Goal: Task Accomplishment & Management: Use online tool/utility

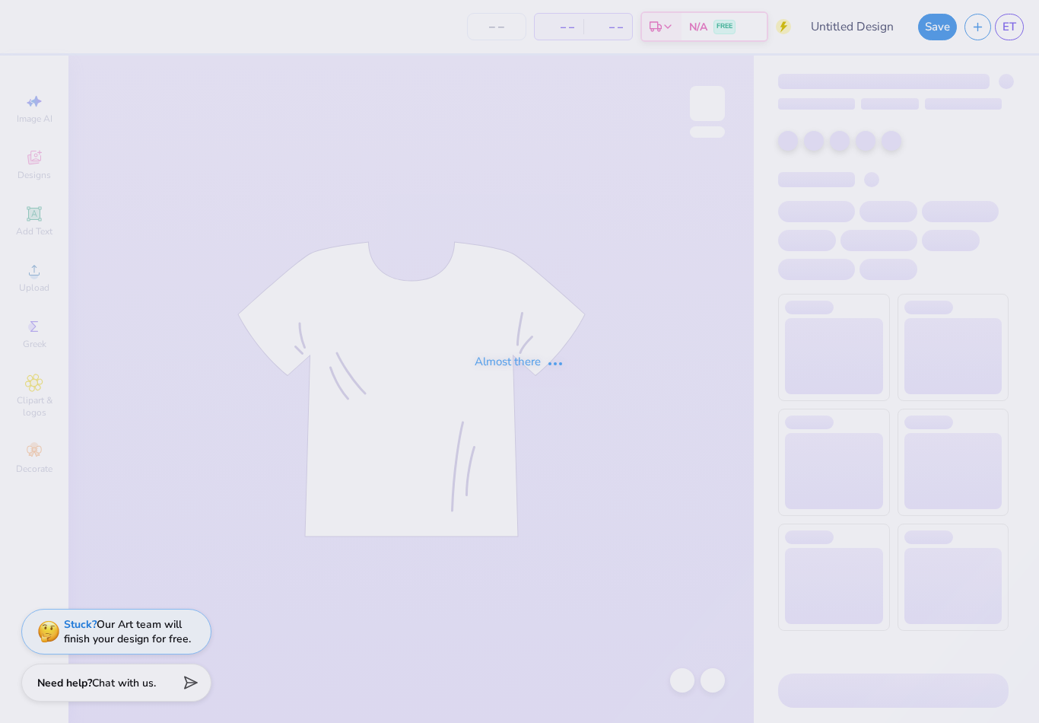
type input "QZA"
type input "50"
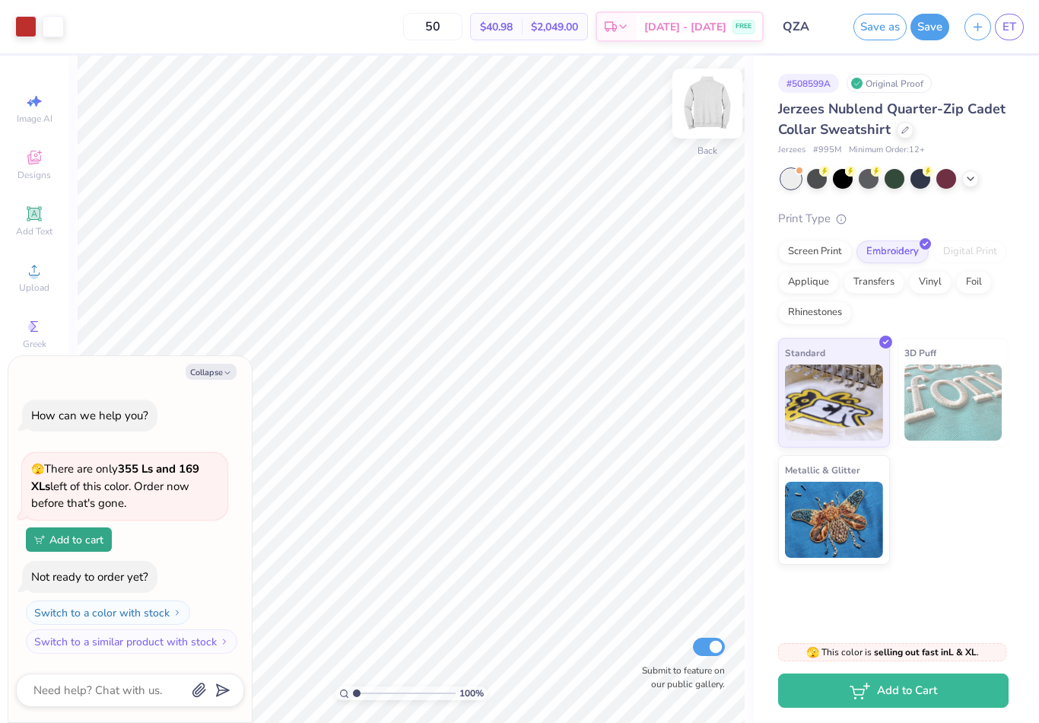
click at [707, 97] on img at bounding box center [707, 103] width 61 height 61
click at [216, 380] on button "Collapse" at bounding box center [211, 372] width 51 height 16
type textarea "x"
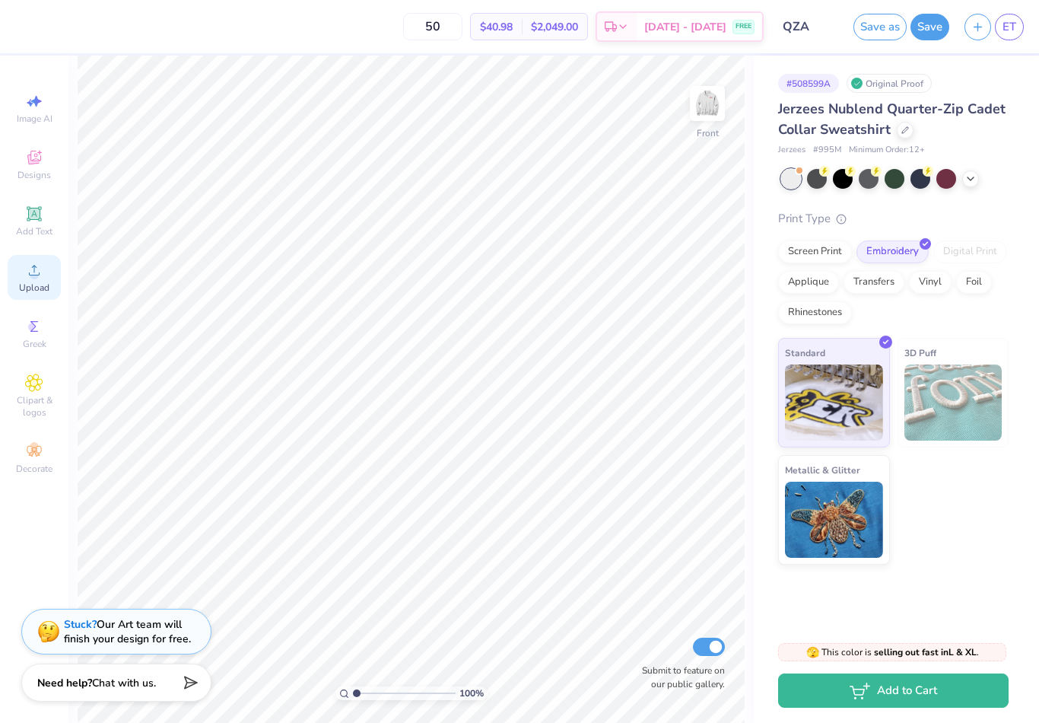
click at [40, 294] on span "Upload" at bounding box center [34, 288] width 30 height 12
click at [463, 30] on input "50" at bounding box center [432, 26] width 59 height 27
type input "5"
type input "40"
click at [40, 285] on div "Upload" at bounding box center [34, 277] width 53 height 45
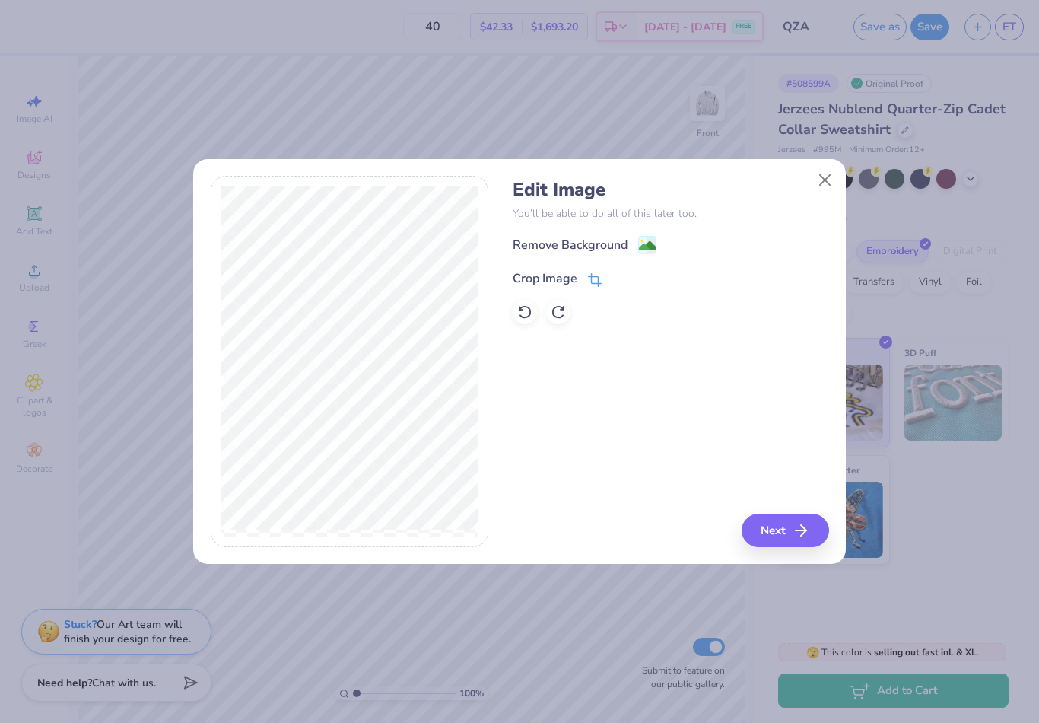
click at [594, 275] on icon at bounding box center [595, 280] width 14 height 14
click at [620, 276] on icon at bounding box center [620, 276] width 9 height 9
click at [648, 247] on image at bounding box center [647, 247] width 17 height 17
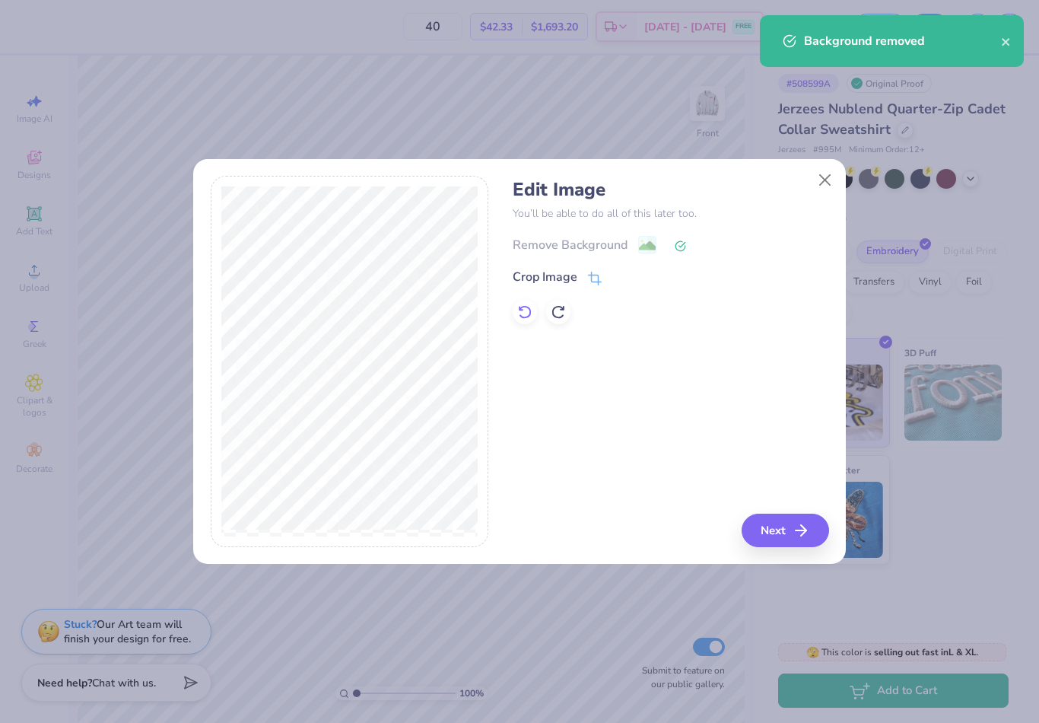
click at [526, 317] on icon at bounding box center [524, 311] width 15 height 15
click at [625, 250] on div "Remove Background" at bounding box center [570, 246] width 115 height 18
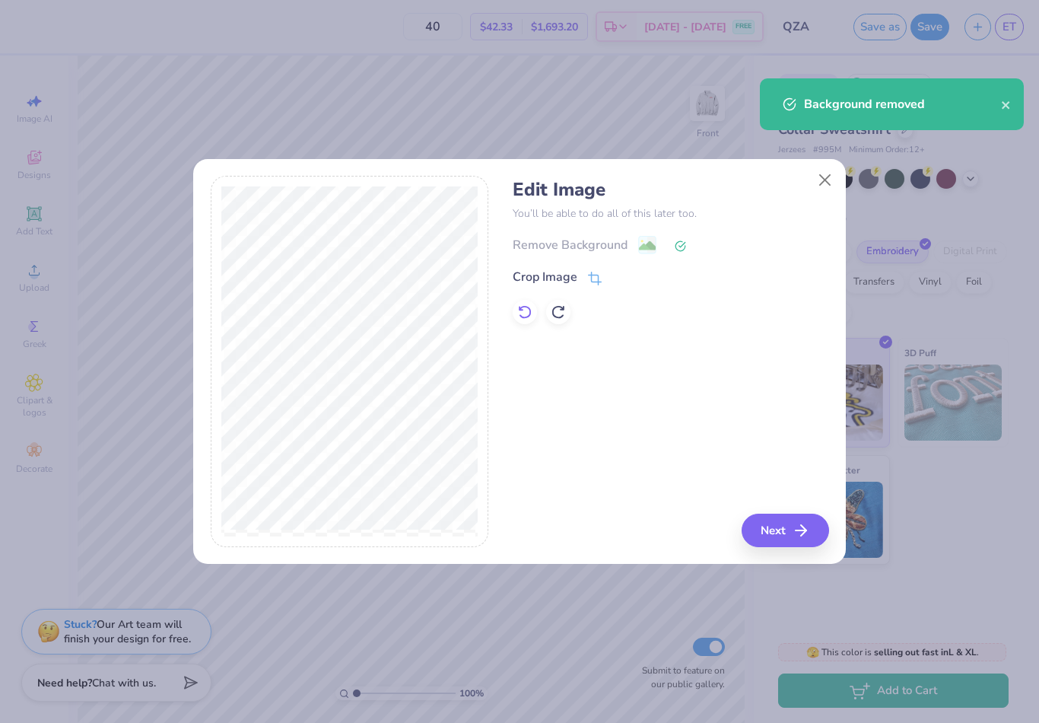
click at [524, 308] on icon at bounding box center [524, 311] width 15 height 15
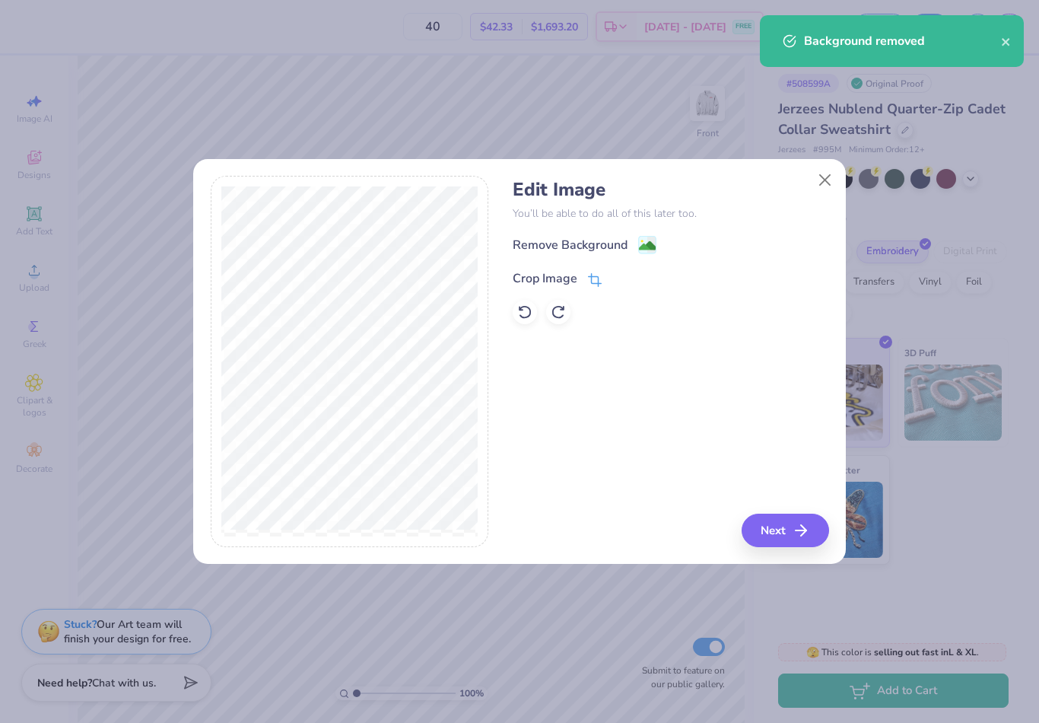
click at [595, 282] on icon at bounding box center [595, 280] width 14 height 14
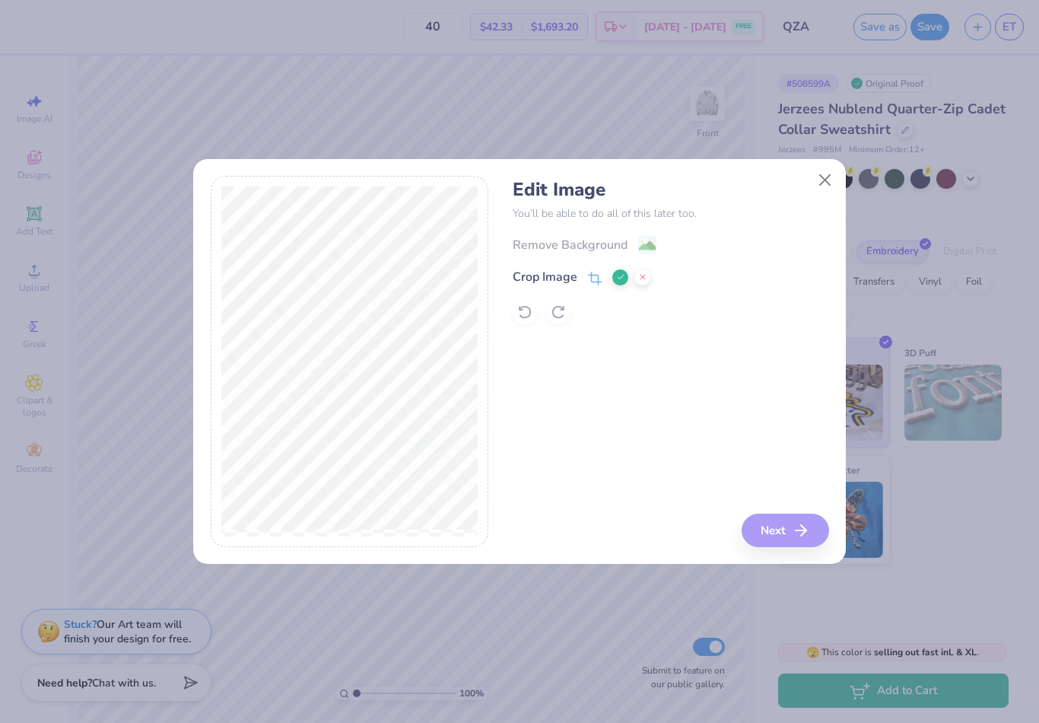
click at [617, 272] on button at bounding box center [621, 277] width 16 height 16
click at [645, 240] on image at bounding box center [647, 247] width 17 height 17
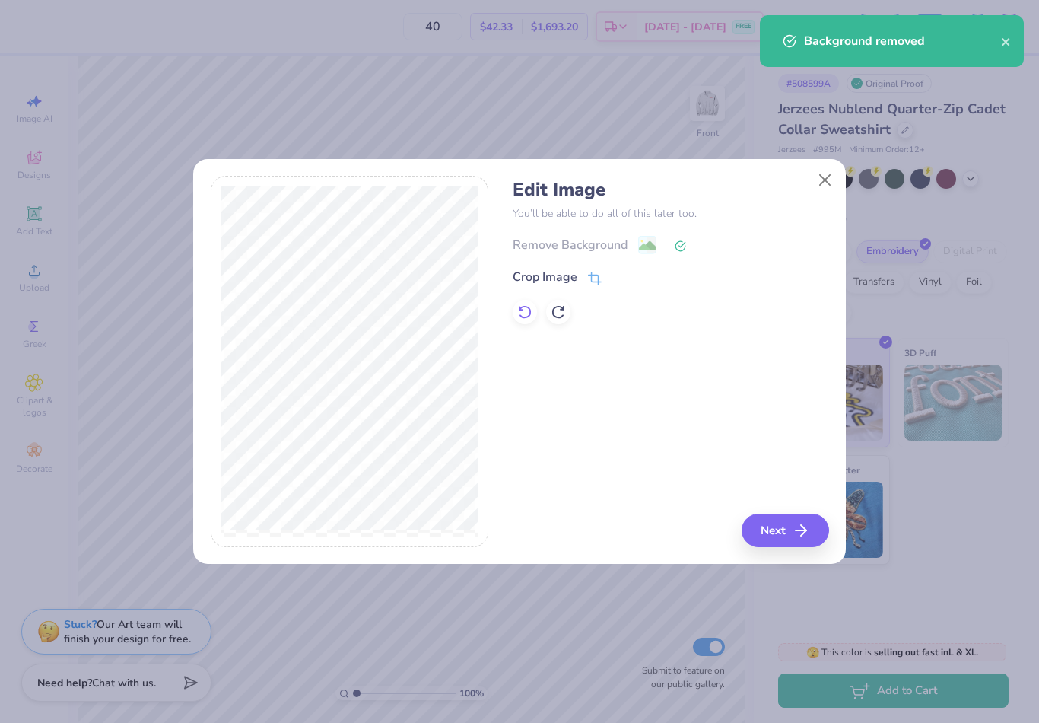
click at [520, 313] on icon at bounding box center [524, 311] width 15 height 15
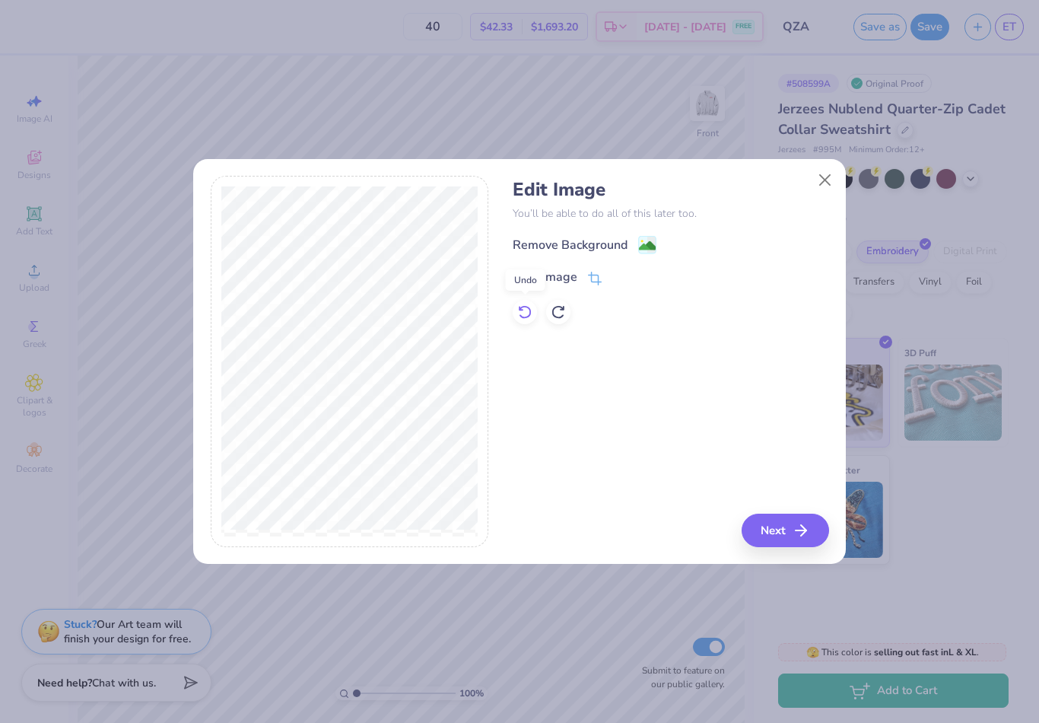
click at [521, 313] on icon at bounding box center [524, 311] width 15 height 15
click at [518, 313] on icon at bounding box center [524, 311] width 15 height 15
click at [587, 294] on div "Remove Background Crop Image" at bounding box center [671, 279] width 316 height 89
click at [593, 280] on icon at bounding box center [595, 280] width 14 height 14
click at [619, 281] on icon at bounding box center [620, 276] width 9 height 9
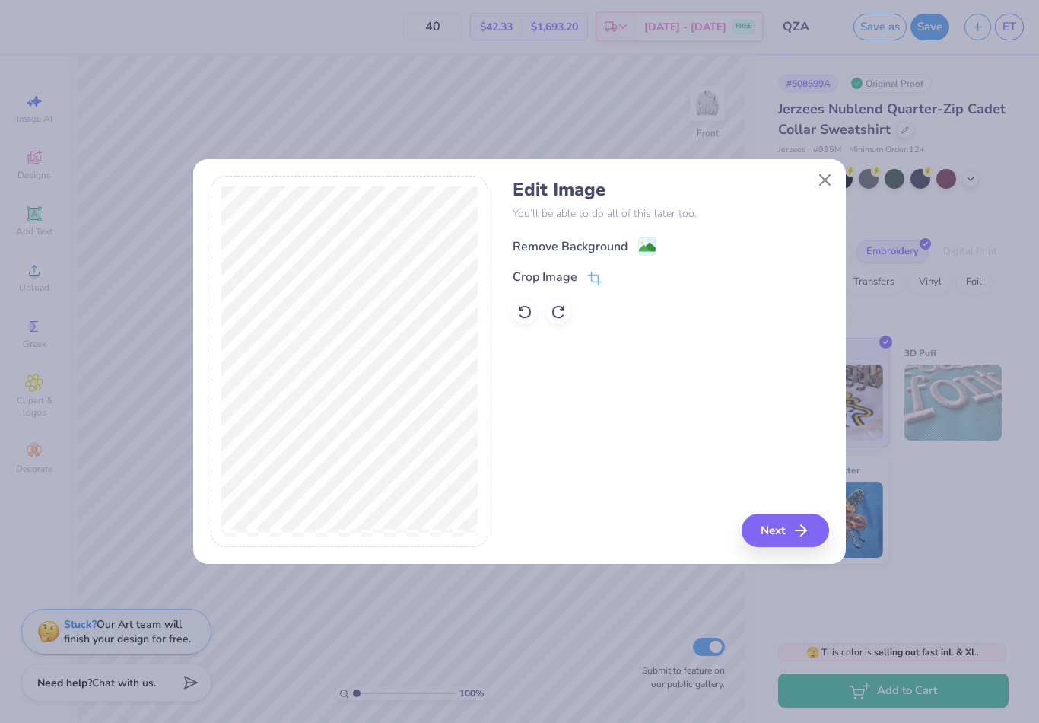
click at [640, 246] on image at bounding box center [647, 247] width 17 height 17
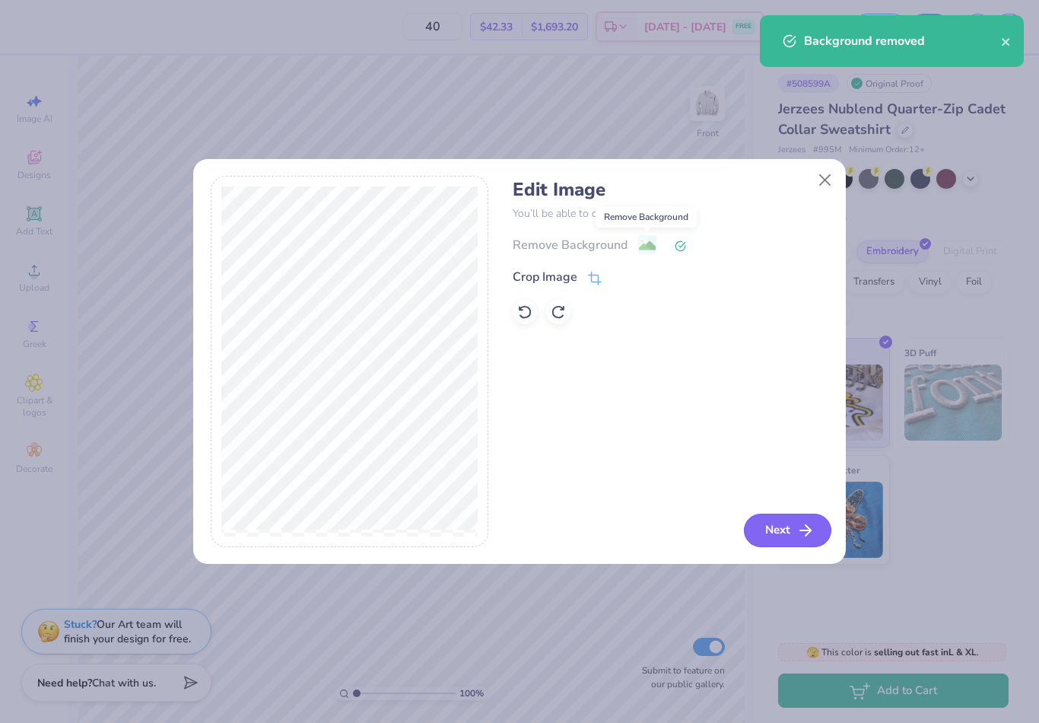
click at [806, 533] on polyline "button" at bounding box center [808, 530] width 5 height 11
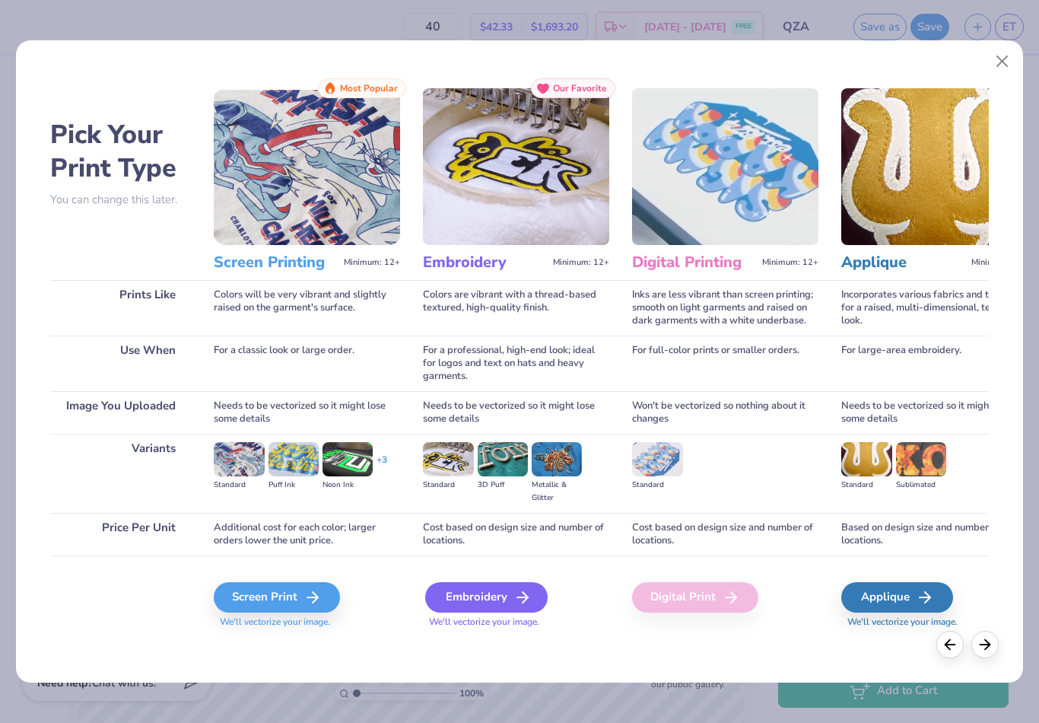
click at [482, 602] on div "Embroidery" at bounding box center [486, 597] width 123 height 30
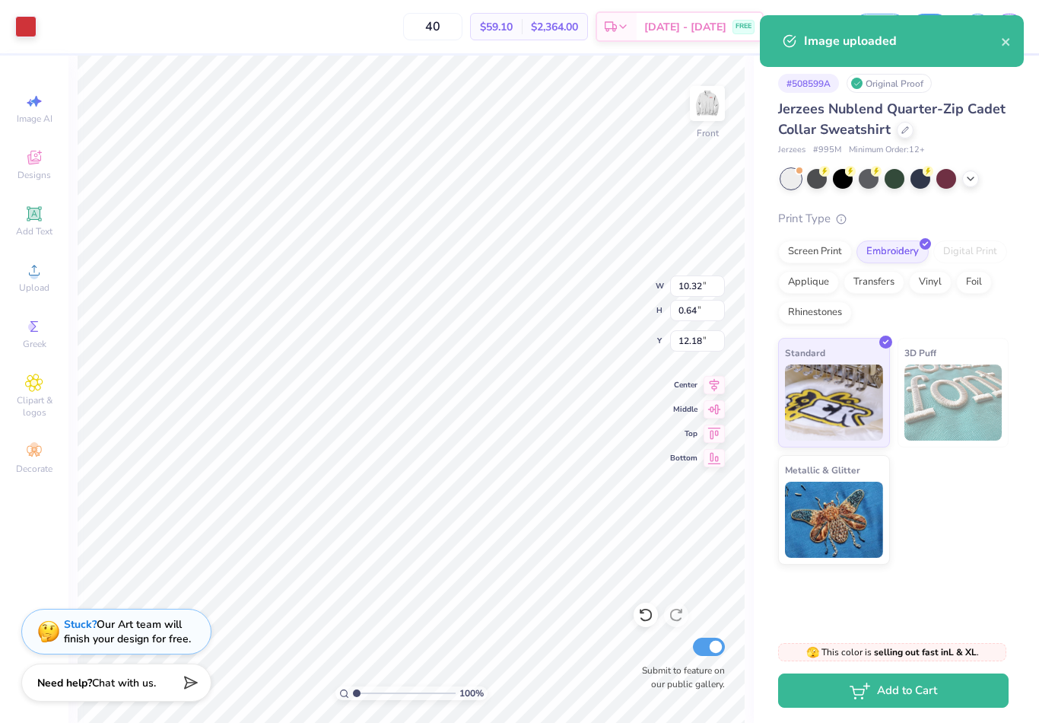
type input "13.72"
type textarea "x"
type input "1.03795290967894"
type textarea "x"
type input "1.21675733187229"
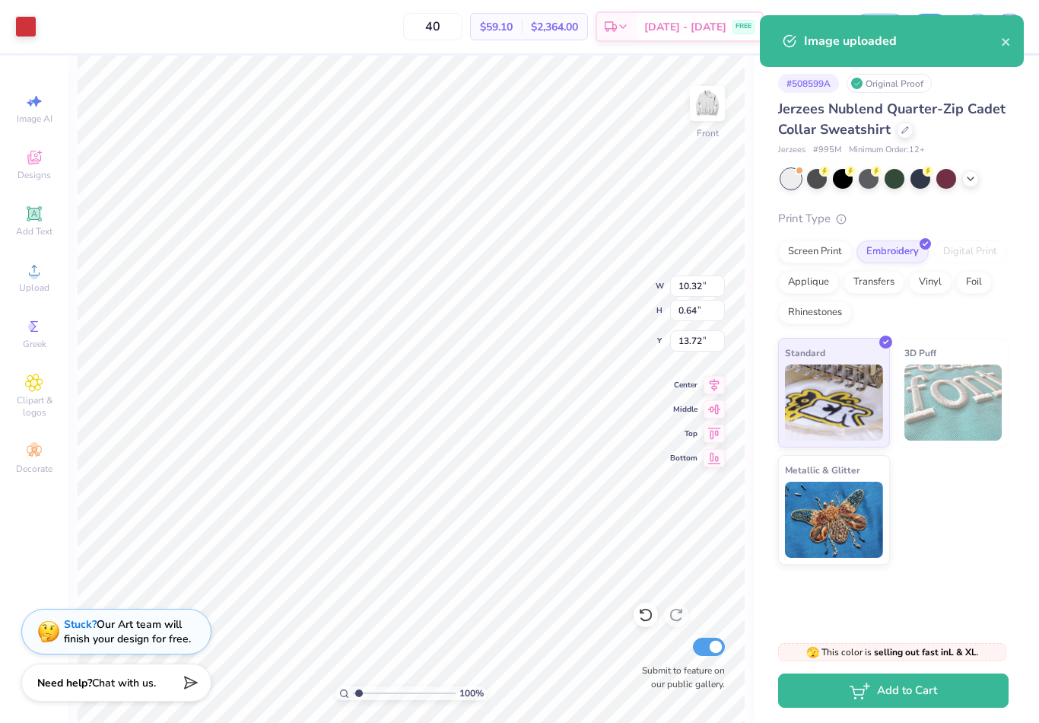
type textarea "x"
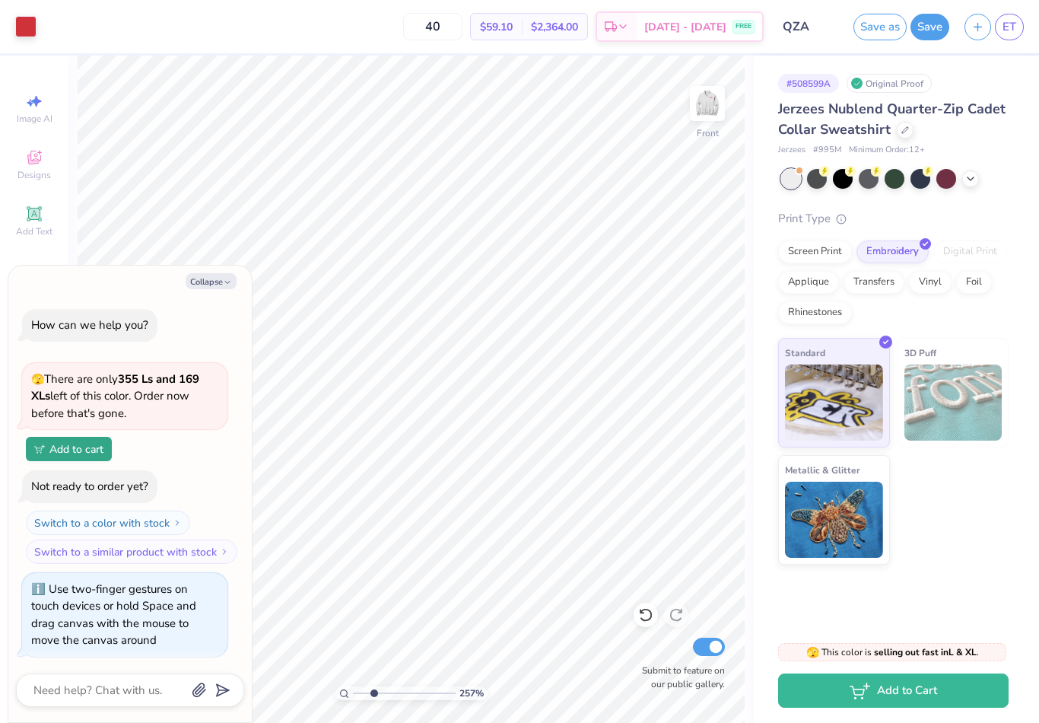
type input "2.70208637294611"
click at [222, 284] on button "Collapse" at bounding box center [211, 281] width 51 height 16
type textarea "x"
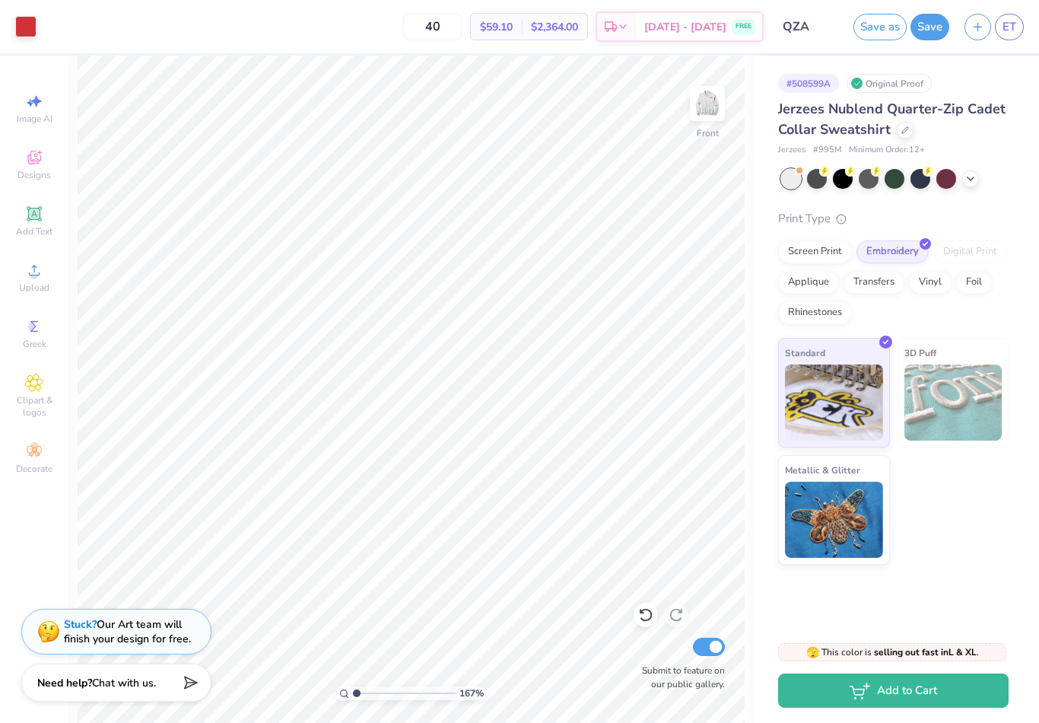
type input "1"
type input "7.91"
type input "0.49"
type input "1"
type input "6.77"
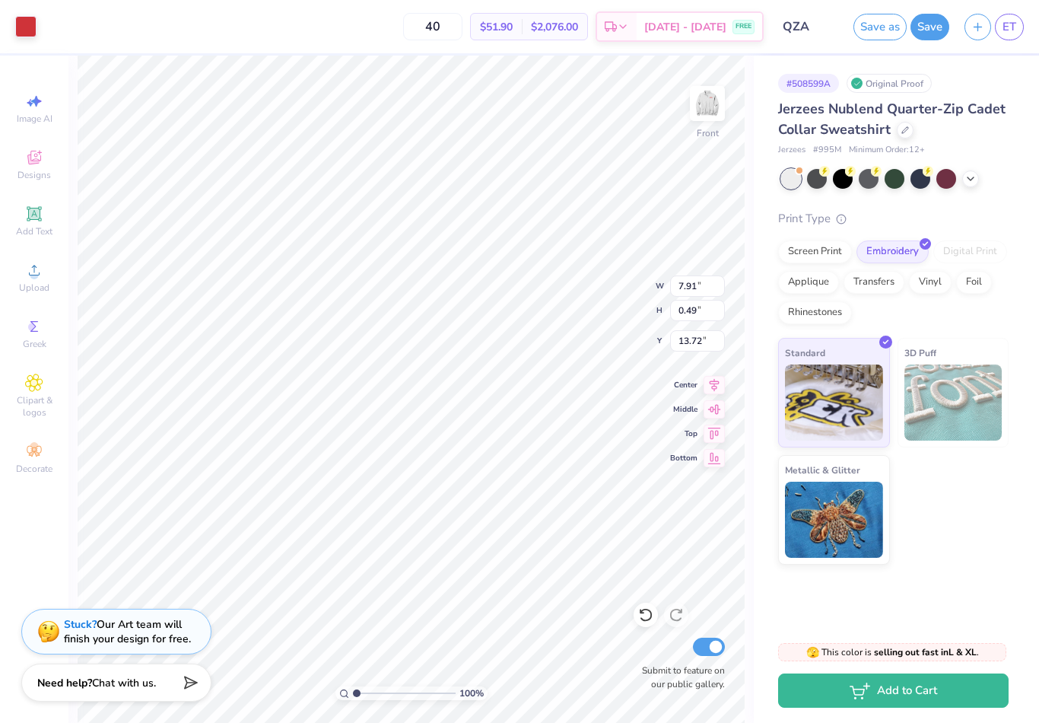
type input "0.42"
type input "6.61"
type input "1.94"
type input "12.99"
click at [639, 625] on div at bounding box center [646, 615] width 24 height 24
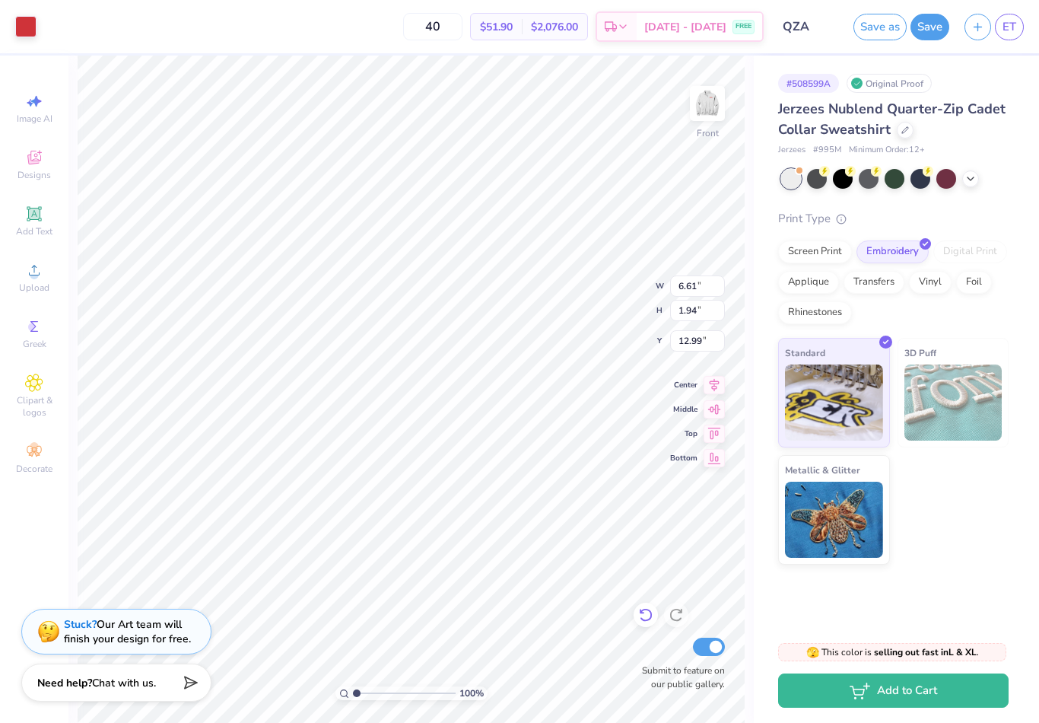
type input "6.77"
type input "0.42"
type input "23.86"
type input "8.05"
click at [501, 486] on li "Delete" at bounding box center [508, 497] width 119 height 30
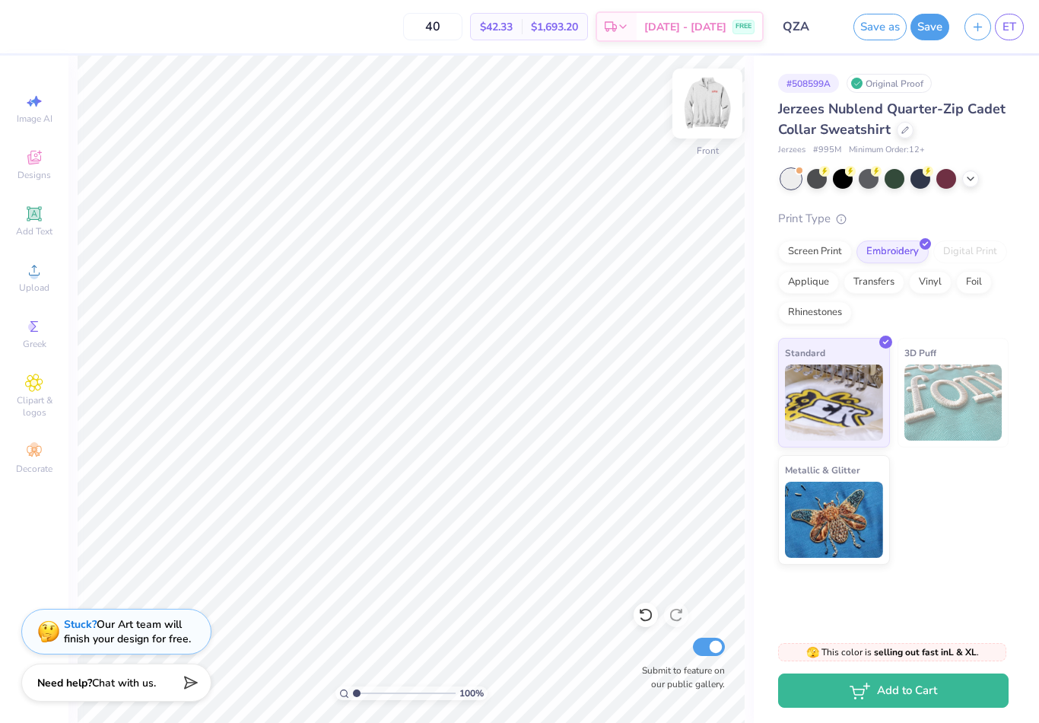
click at [721, 102] on img at bounding box center [707, 103] width 61 height 61
drag, startPoint x: 450, startPoint y: 34, endPoint x: 450, endPoint y: 26, distance: 8.4
click at [450, 34] on input "40" at bounding box center [432, 26] width 59 height 27
click at [464, 30] on input "20" at bounding box center [441, 26] width 59 height 27
type input "0"
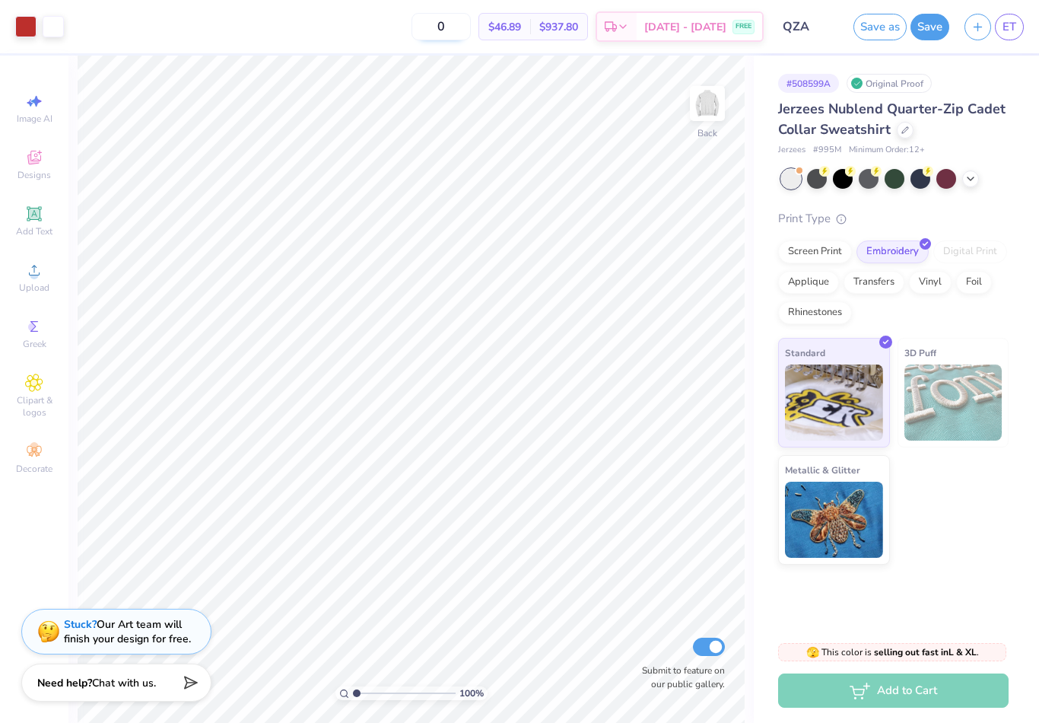
click at [466, 26] on input "0" at bounding box center [441, 26] width 59 height 27
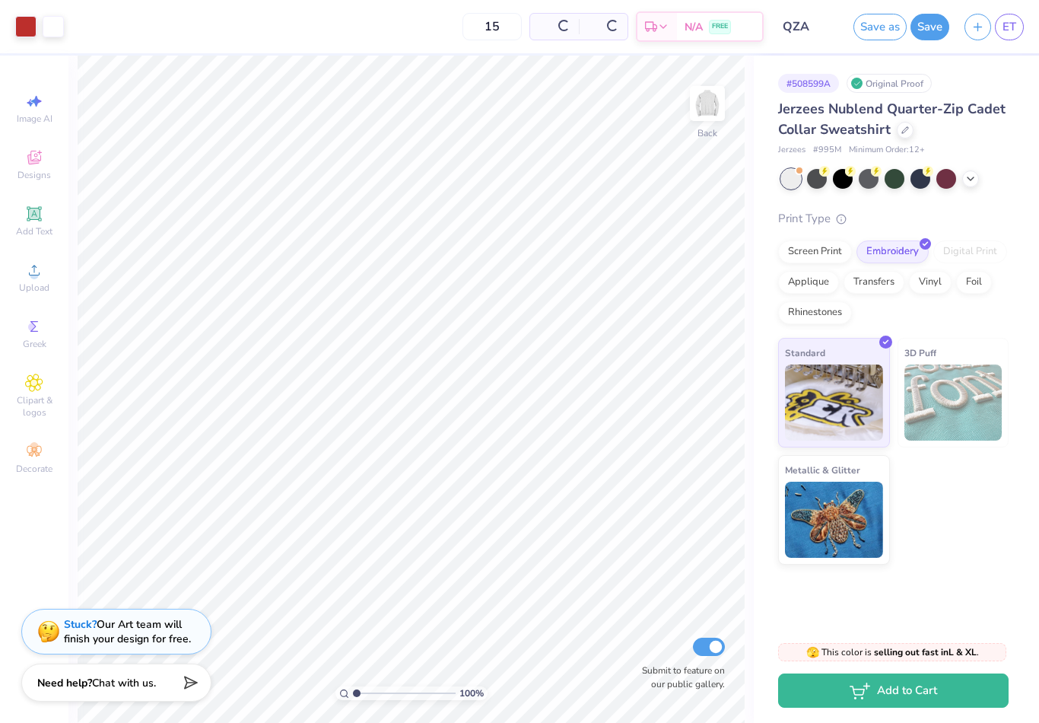
type input "15"
